Goal: Information Seeking & Learning: Check status

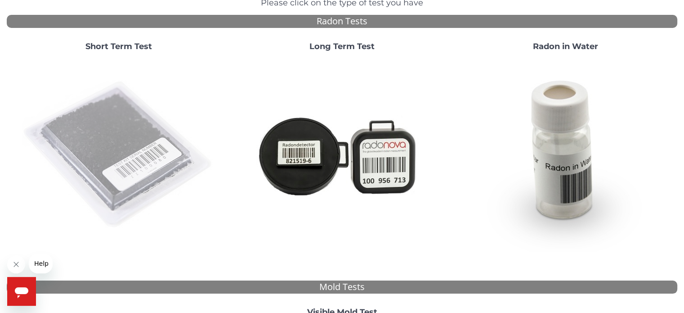
scroll to position [90, 0]
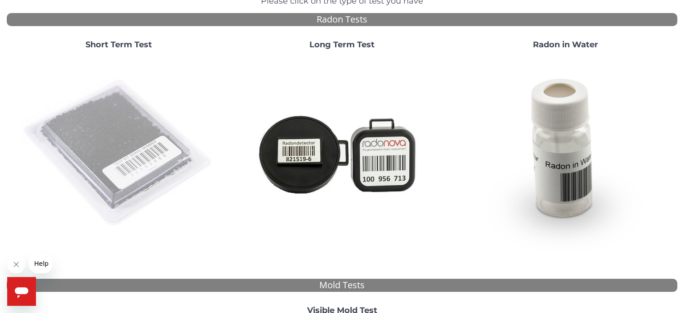
click at [135, 119] on img at bounding box center [118, 152] width 193 height 193
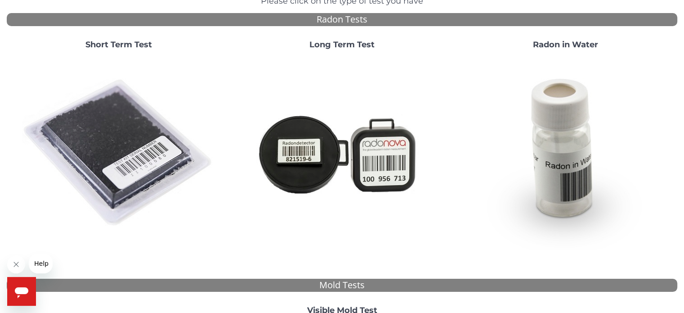
scroll to position [0, 0]
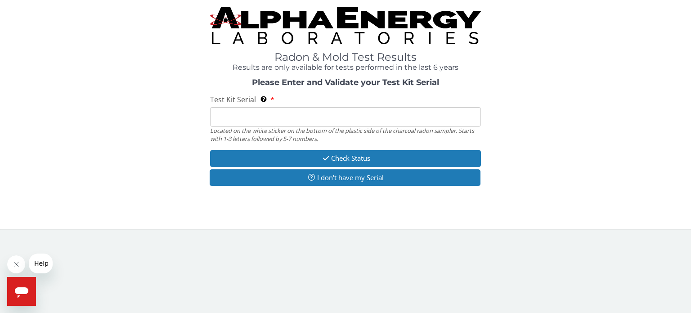
paste input "160847"
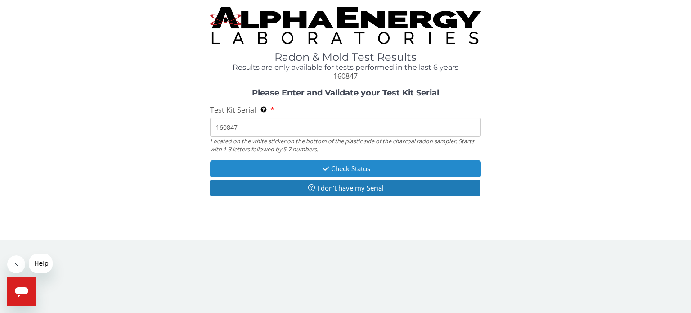
type input "160847"
click at [356, 164] on button "Check Status" at bounding box center [345, 168] width 271 height 17
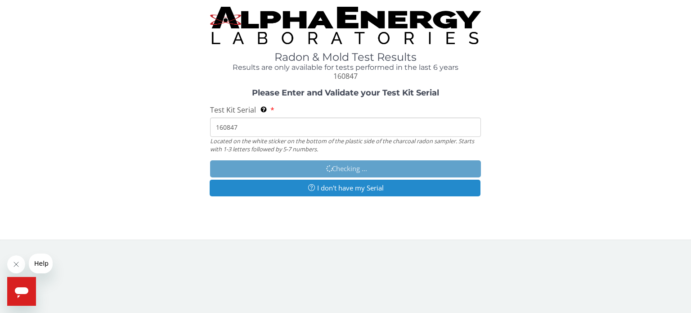
click at [369, 192] on button "I don't have my Serial" at bounding box center [345, 188] width 271 height 17
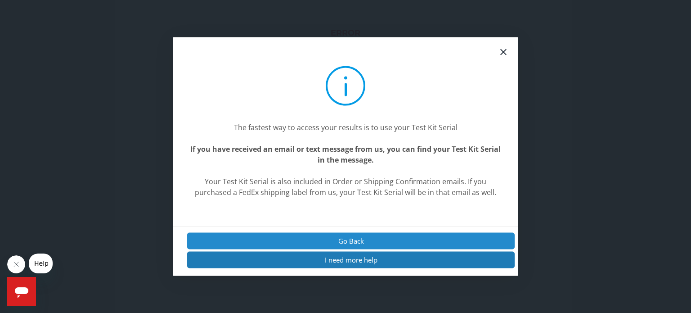
click at [356, 242] on button "Go Back" at bounding box center [351, 240] width 328 height 17
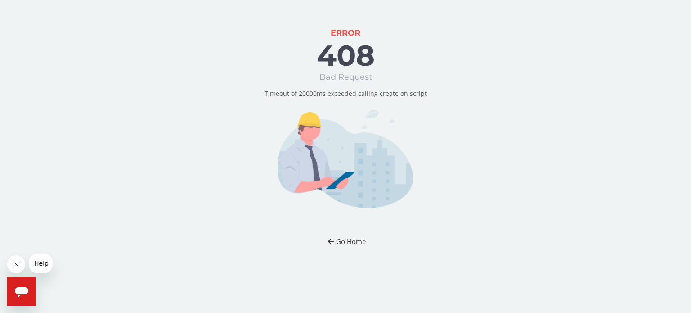
click at [353, 242] on button "Go Home" at bounding box center [345, 241] width 53 height 17
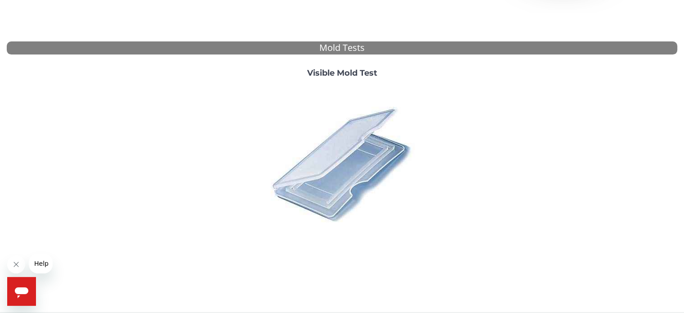
scroll to position [335, 0]
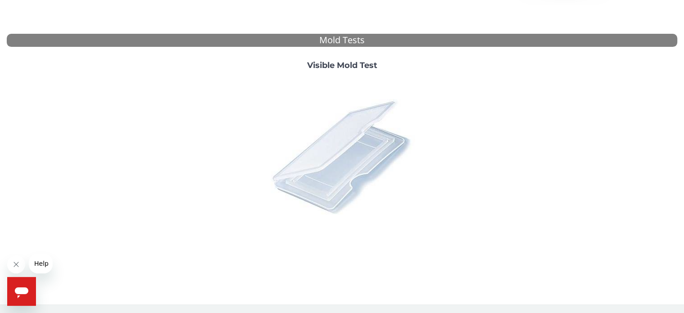
click at [354, 154] on img at bounding box center [342, 155] width 157 height 157
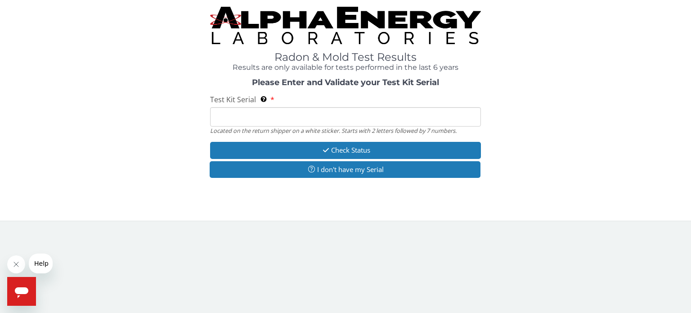
paste input "ML202421"
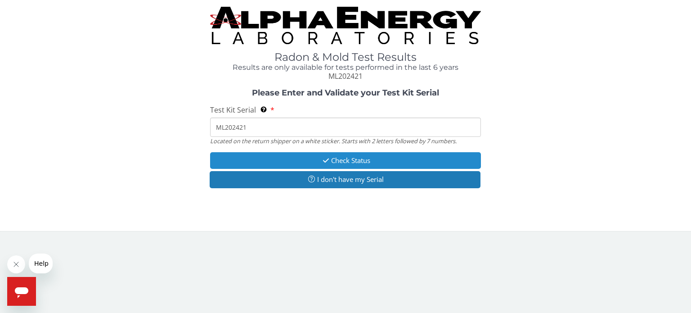
type input "ML202421"
click at [341, 156] on button "Check Status" at bounding box center [345, 160] width 271 height 17
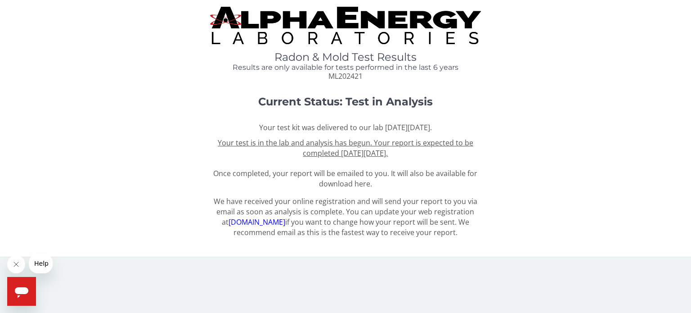
click at [542, 230] on div "We have received your online registration and will send your report to you via …" at bounding box center [346, 219] width 678 height 46
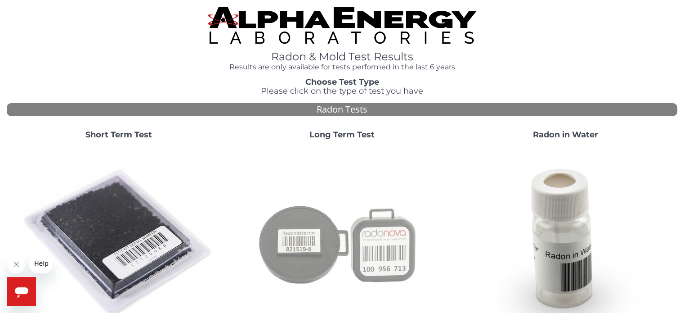
scroll to position [225, 0]
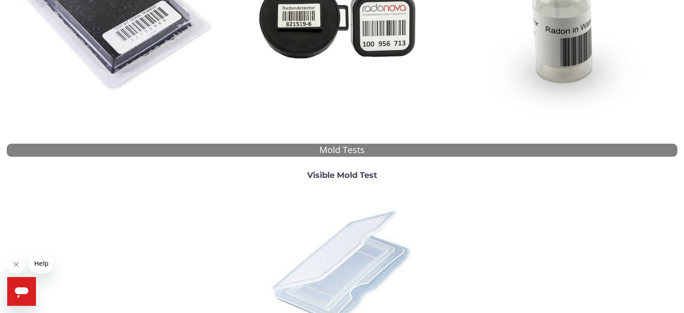
click at [340, 254] on img at bounding box center [342, 265] width 157 height 157
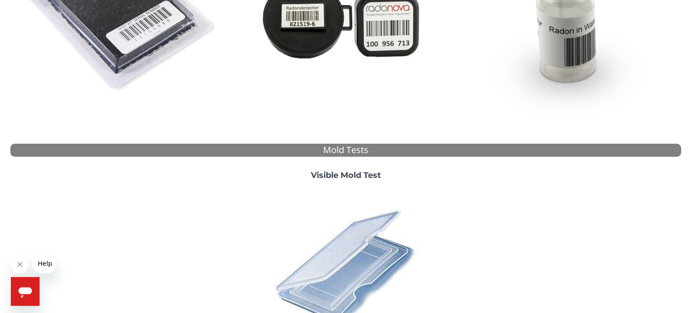
scroll to position [0, 0]
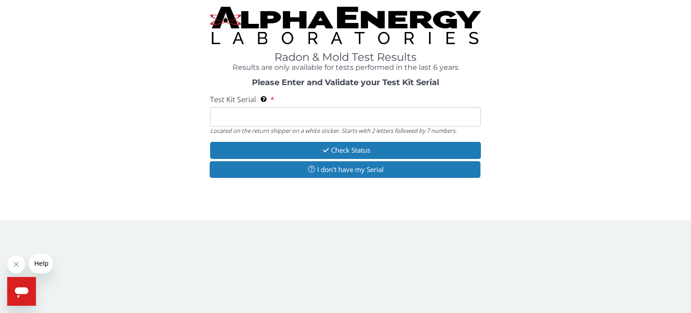
paste input "ML202421"
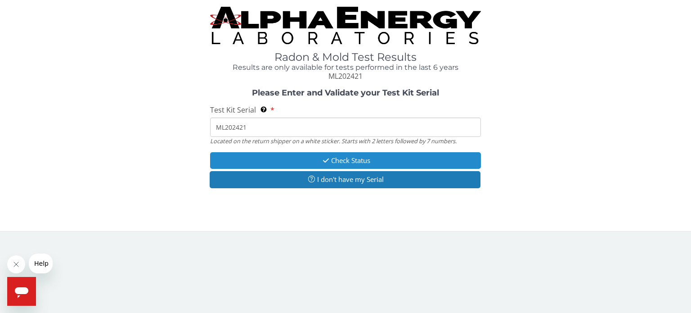
type input "ML202421"
click at [337, 159] on button "Check Status" at bounding box center [345, 160] width 271 height 17
